Goal: Navigation & Orientation: Find specific page/section

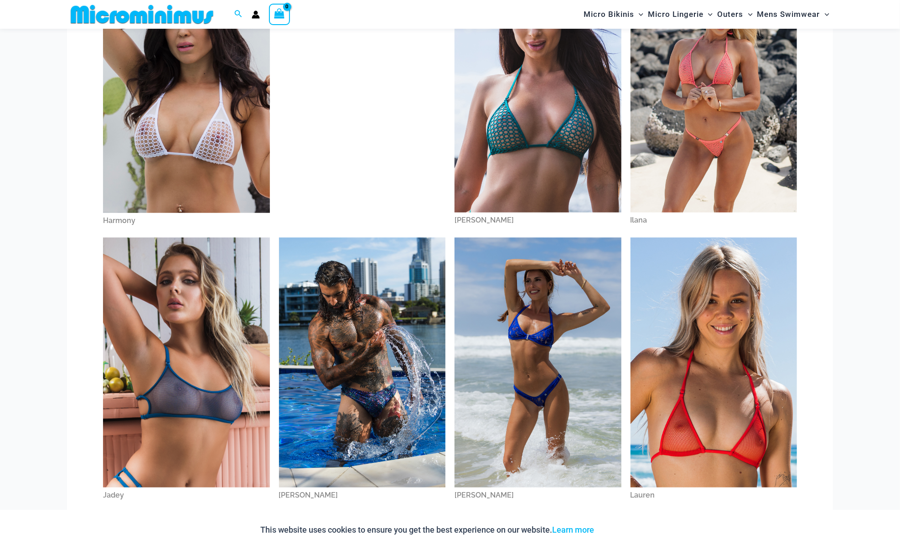
scroll to position [418, 0]
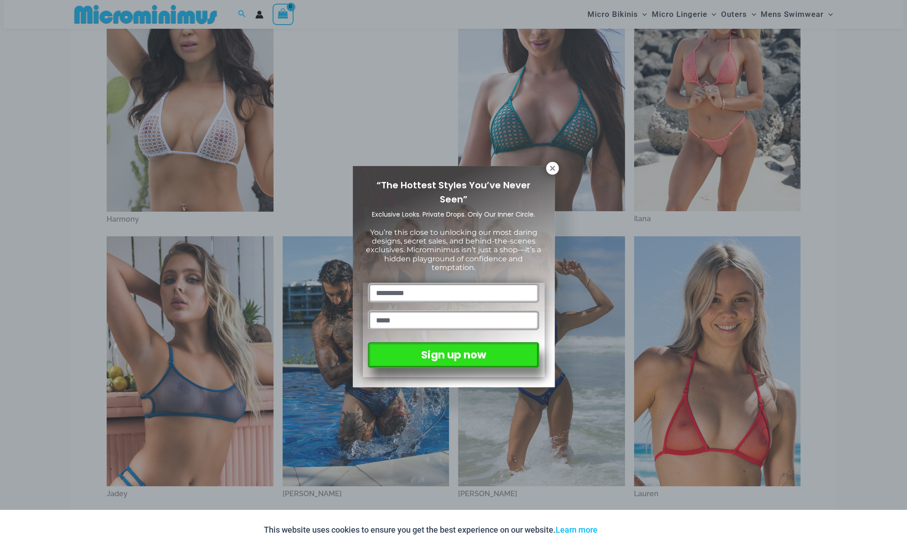
click at [55, 465] on div "“The Hottest Styles You’ve Never Seen” Exclusive Looks. Private Drops. Only Our…" at bounding box center [453, 275] width 907 height 550
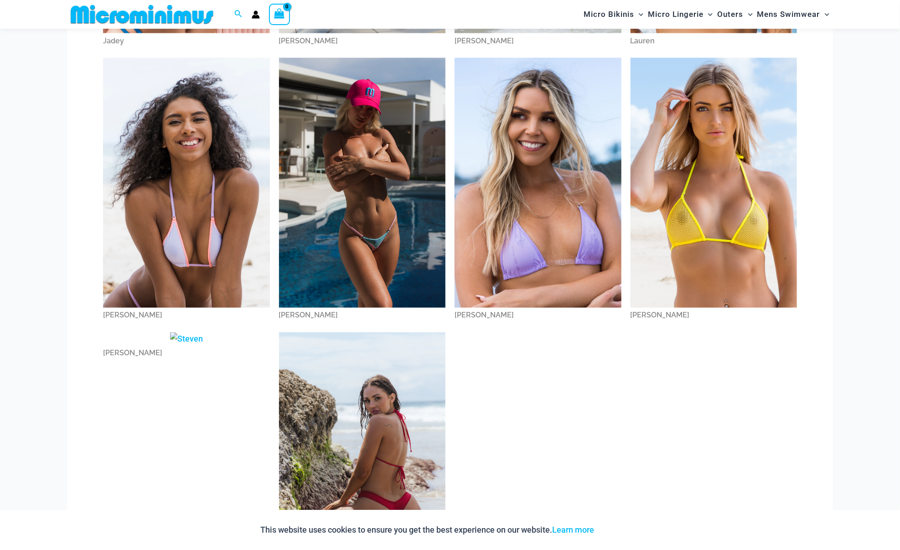
scroll to position [870, 0]
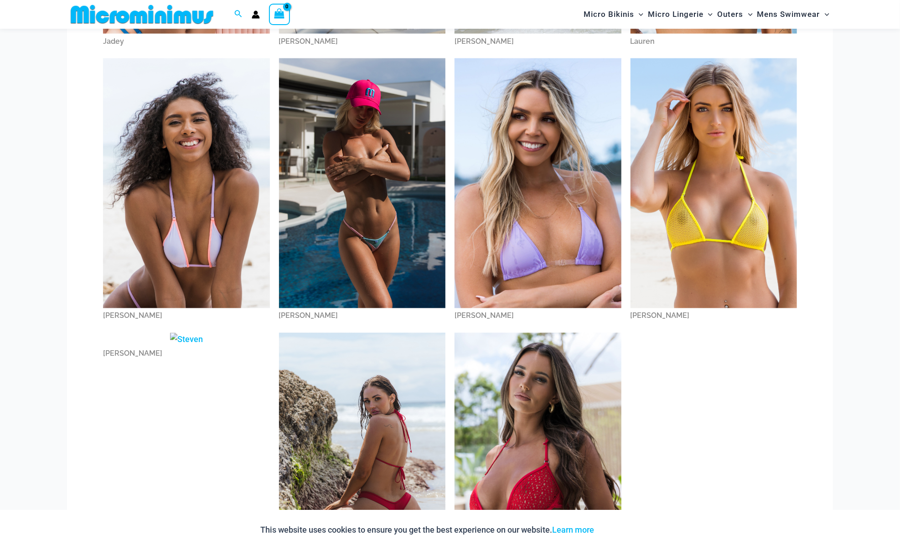
click at [383, 224] on img at bounding box center [362, 183] width 167 height 250
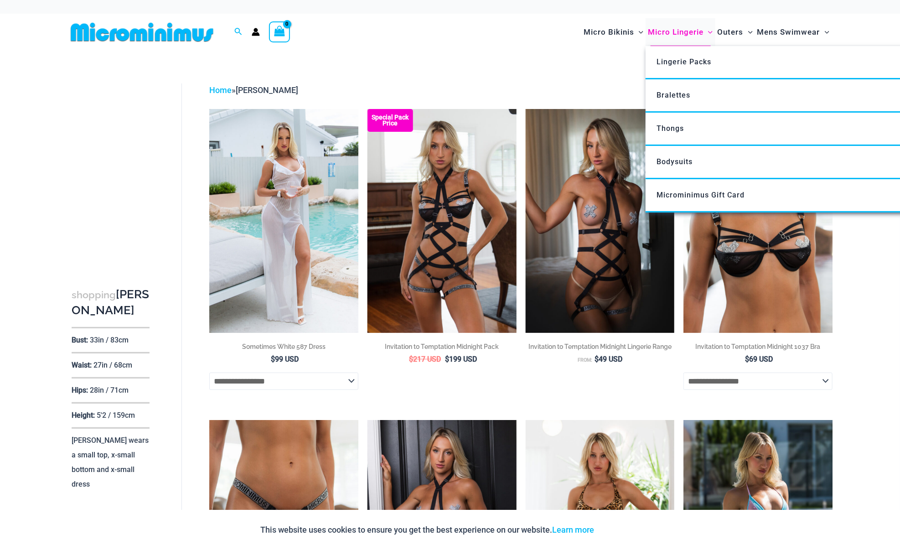
click at [680, 36] on span "Micro Lingerie" at bounding box center [676, 32] width 56 height 23
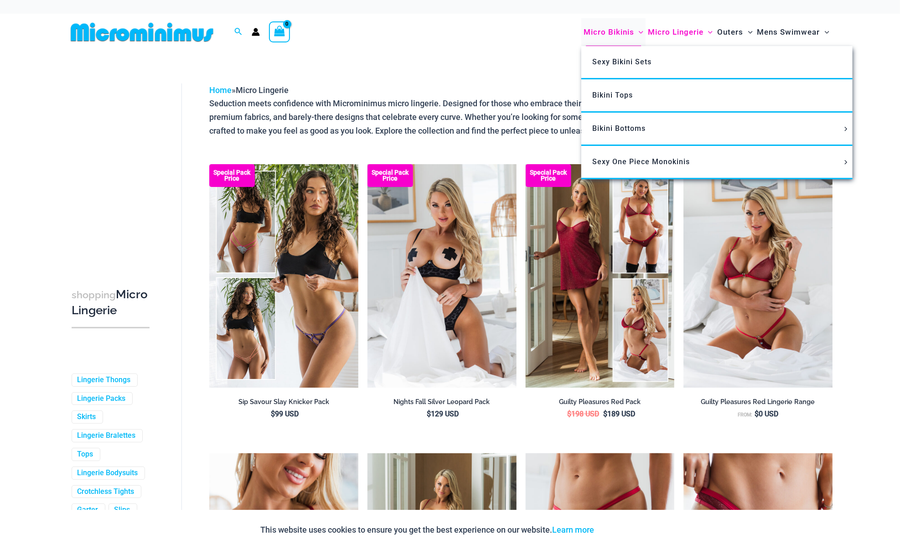
click at [610, 28] on span "Micro Bikinis" at bounding box center [608, 32] width 51 height 23
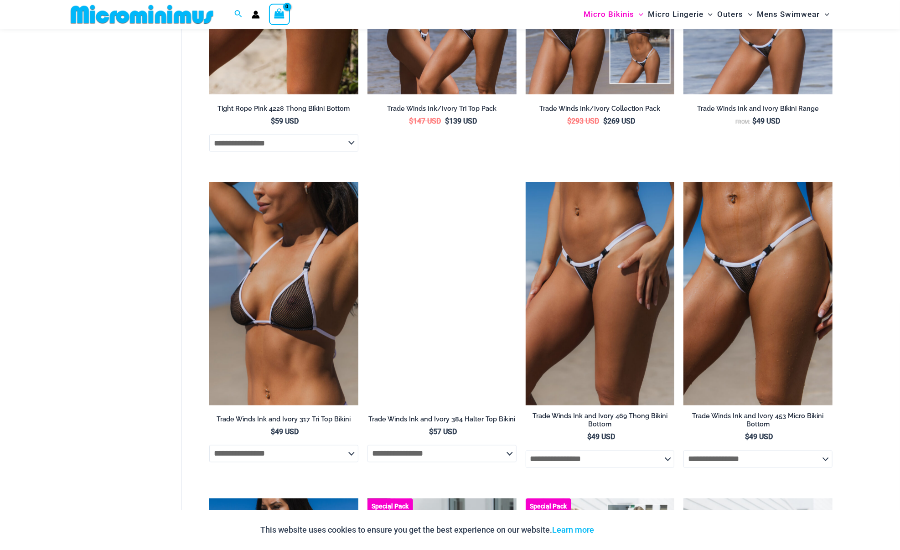
scroll to position [738, 0]
